Goal: Task Accomplishment & Management: Complete application form

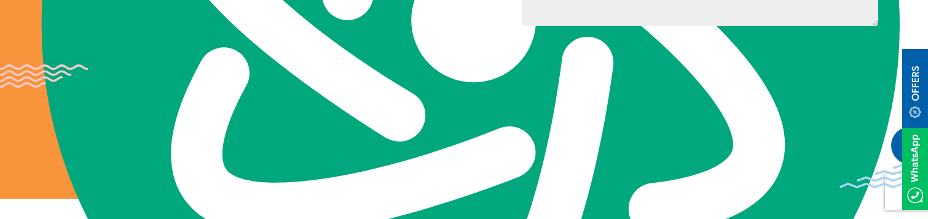
scroll to position [327, 0]
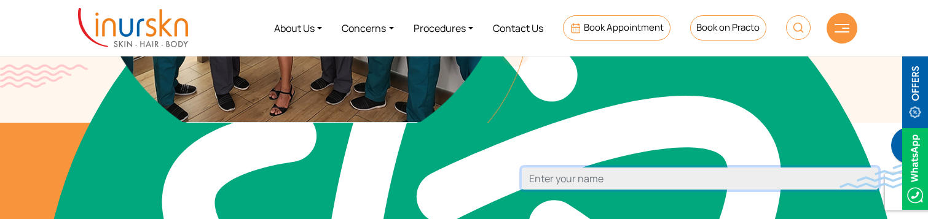
click at [562, 190] on input "Contact form" at bounding box center [700, 179] width 356 height 22
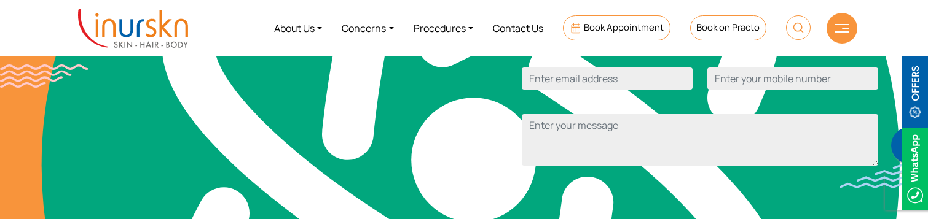
scroll to position [483, 0]
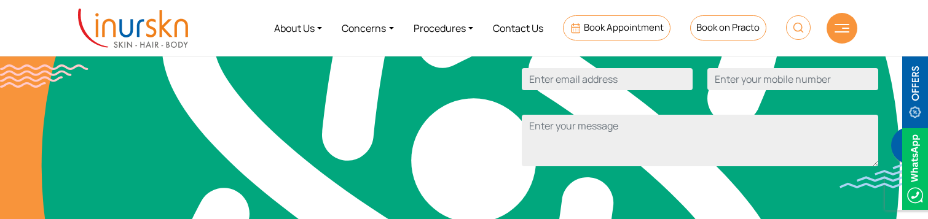
type input "rohit"
click at [609, 90] on input "Contact form" at bounding box center [607, 79] width 171 height 22
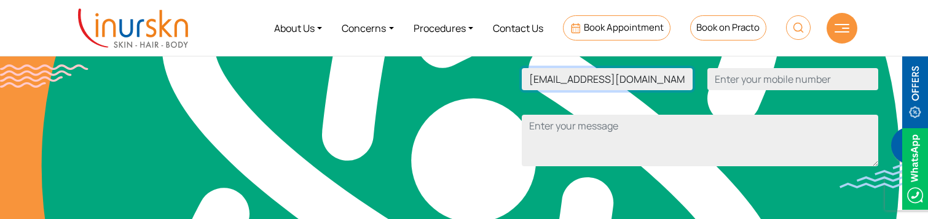
type input "rohit@gmail.com"
click at [753, 90] on input "Contact form" at bounding box center [792, 79] width 171 height 22
type input "9699225375"
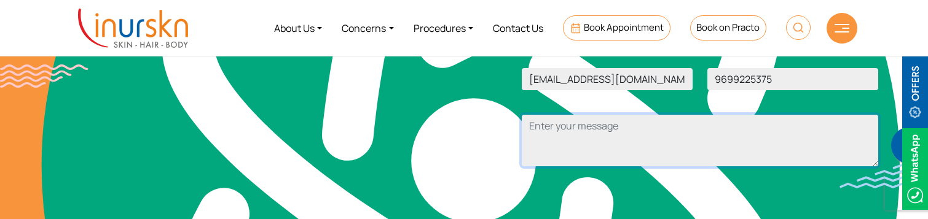
click at [608, 164] on textarea "Contact form" at bounding box center [700, 141] width 356 height 52
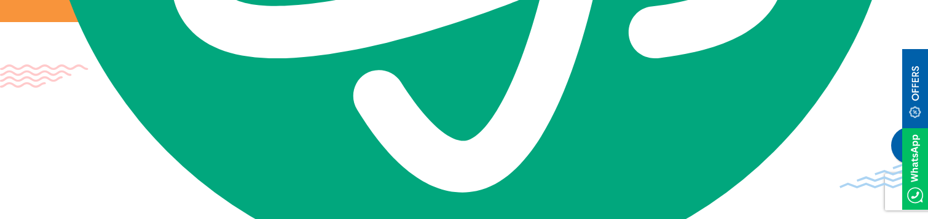
scroll to position [831, 0]
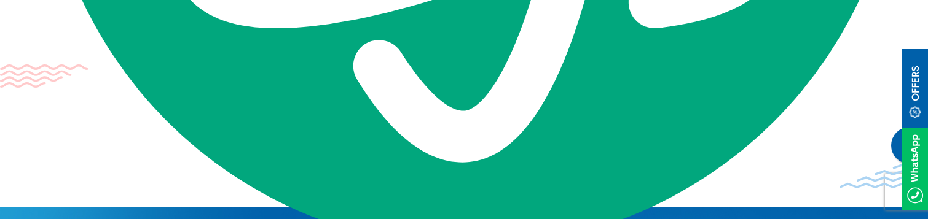
type textarea "test"
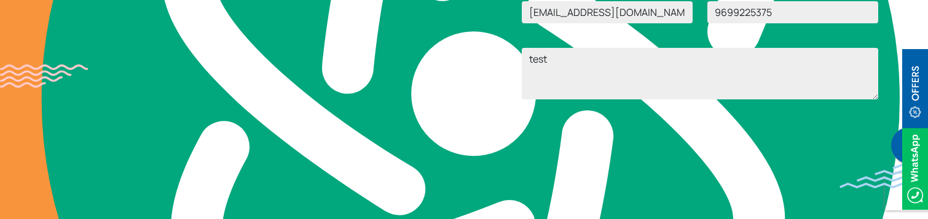
scroll to position [549, 0]
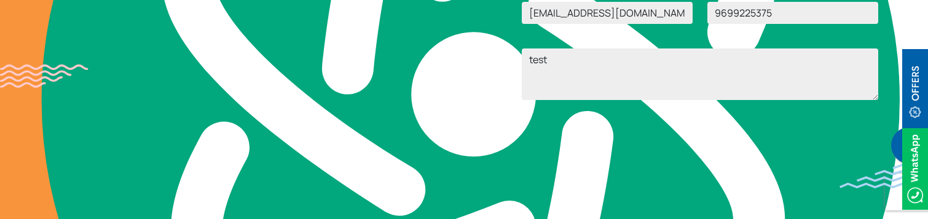
click at [648, 155] on input "Submit" at bounding box center [700, 141] width 356 height 27
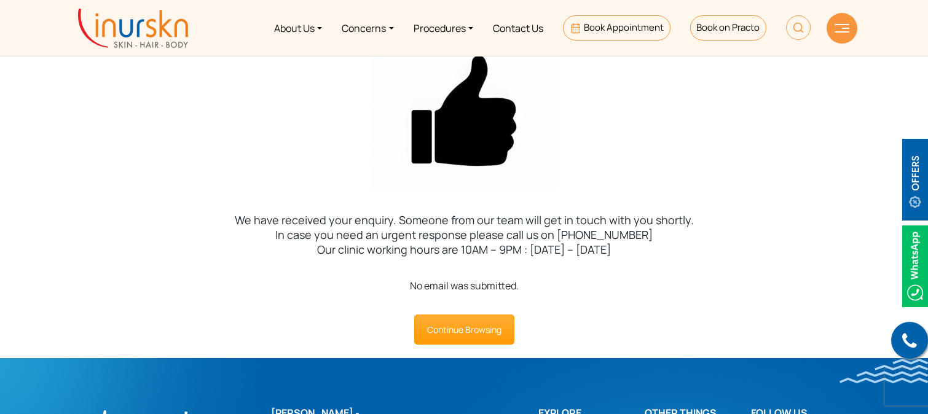
scroll to position [564, 0]
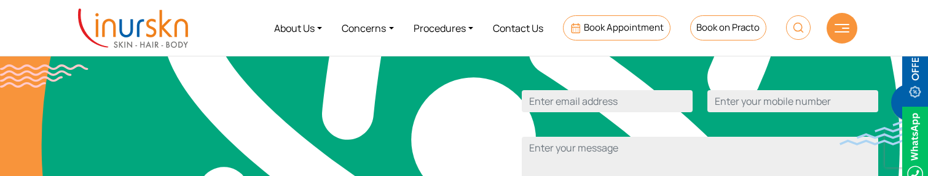
scroll to position [466, 0]
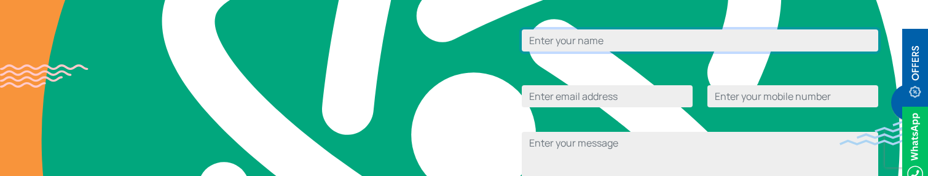
click at [627, 52] on input "Contact form" at bounding box center [700, 40] width 356 height 22
type input "rohit"
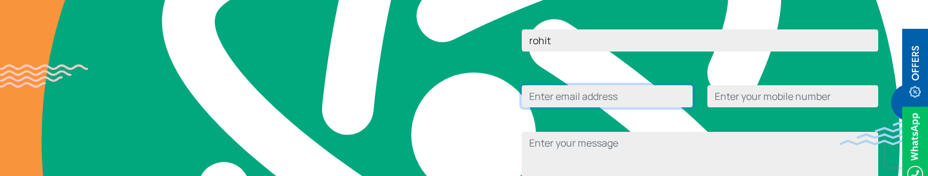
click at [619, 108] on input "Contact form" at bounding box center [607, 96] width 171 height 22
type input "[EMAIL_ADDRESS][DOMAIN_NAME]"
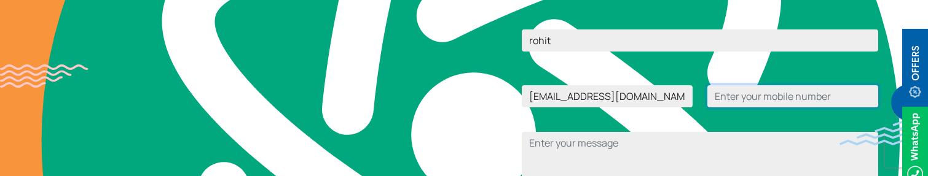
click at [763, 108] on input "Contact form" at bounding box center [792, 96] width 171 height 22
type input "9699225375"
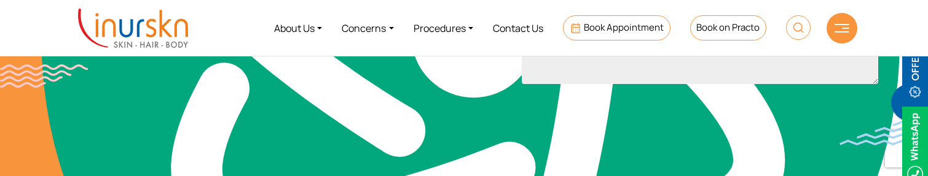
scroll to position [569, 0]
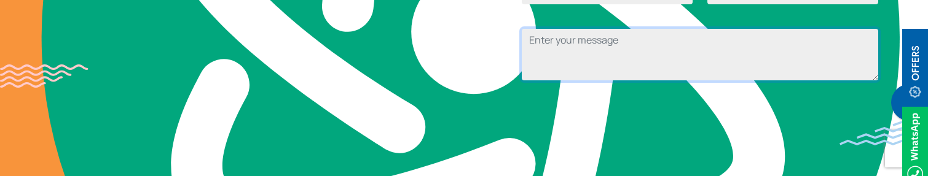
click at [567, 80] on textarea "Contact form" at bounding box center [700, 55] width 356 height 52
type textarea "test"
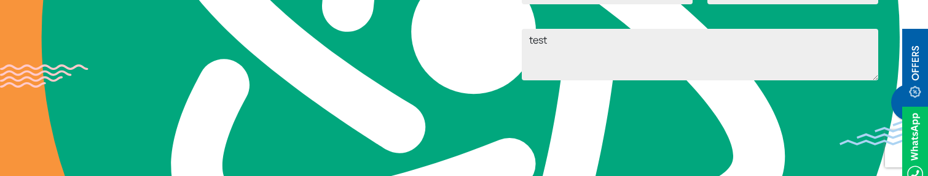
click at [697, 125] on form "Name rohit Email surajleoo123@gmail.com Mobile Number 9699225375 Message test S…" at bounding box center [700, 36] width 356 height 249
click at [707, 136] on input "Submit" at bounding box center [700, 122] width 356 height 27
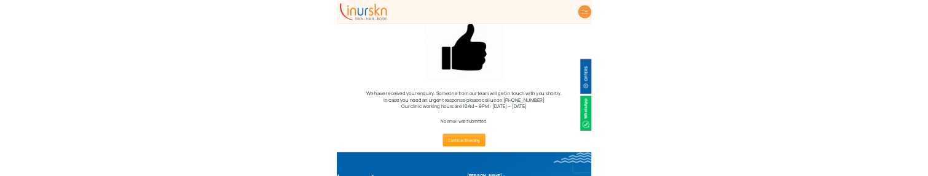
scroll to position [625, 0]
